Goal: Find specific page/section: Find specific page/section

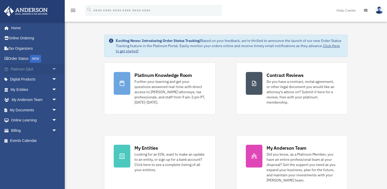
click at [55, 68] on span "arrow_drop_down" at bounding box center [57, 69] width 10 height 11
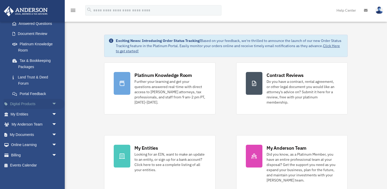
scroll to position [86, 0]
click at [54, 113] on span "arrow_drop_down" at bounding box center [57, 114] width 10 height 11
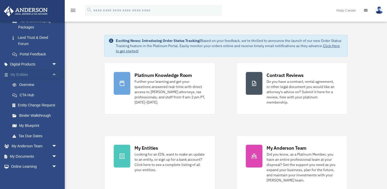
scroll to position [135, 0]
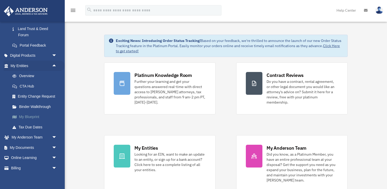
click at [35, 115] on link "My Blueprint" at bounding box center [35, 117] width 57 height 10
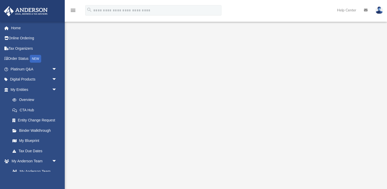
scroll to position [46, 0]
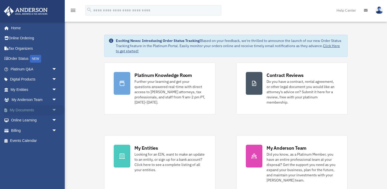
click at [54, 108] on span "arrow_drop_down" at bounding box center [57, 110] width 10 height 11
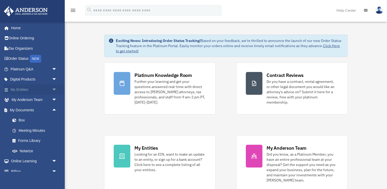
click at [53, 89] on span "arrow_drop_down" at bounding box center [57, 89] width 10 height 11
click at [39, 140] on link "My Blueprint" at bounding box center [35, 141] width 57 height 10
